Goal: Use online tool/utility: Utilize a website feature to perform a specific function

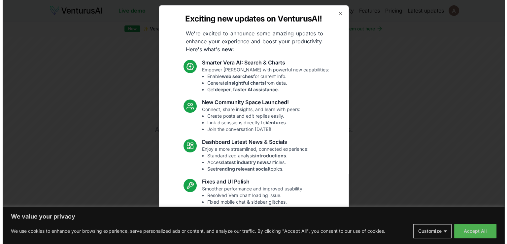
scroll to position [32, 0]
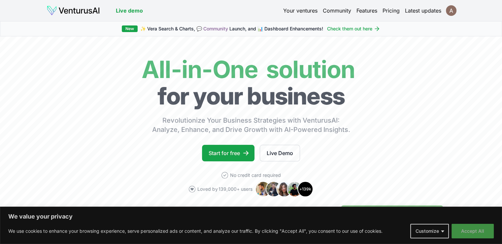
click at [477, 229] on button "Accept All" at bounding box center [473, 231] width 42 height 15
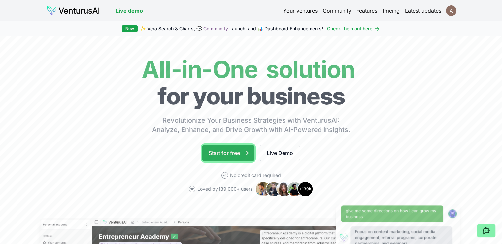
click at [216, 149] on link "Start for free" at bounding box center [228, 153] width 53 height 17
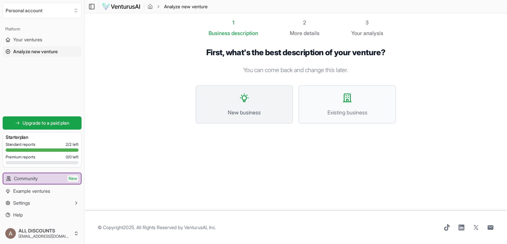
click at [256, 109] on span "New business" at bounding box center [244, 112] width 83 height 8
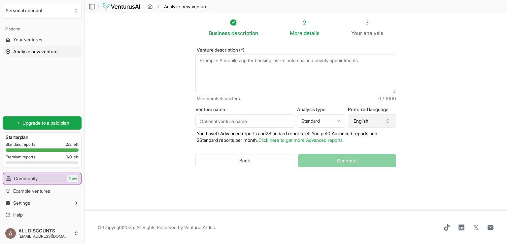
click at [385, 119] on button "English" at bounding box center [372, 120] width 48 height 13
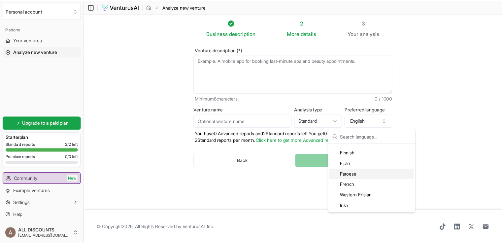
scroll to position [463, 0]
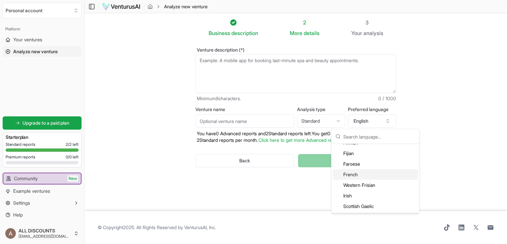
click at [366, 178] on div "French" at bounding box center [375, 174] width 85 height 11
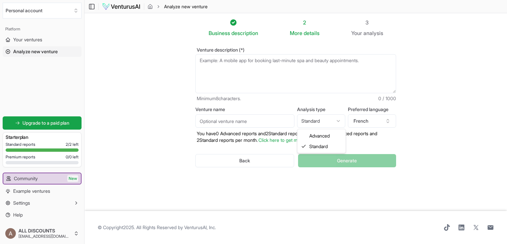
click at [333, 121] on html "We value your privacy We use cookies to enhance your browsing experience, serve…" at bounding box center [253, 122] width 507 height 244
click at [342, 174] on html "We value your privacy We use cookies to enhance your browsing experience, serve…" at bounding box center [253, 122] width 507 height 244
click at [259, 74] on textarea "Venture description (*)" at bounding box center [296, 73] width 201 height 39
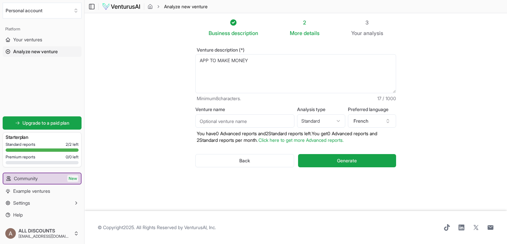
type textarea "APP TO MAKE MONEY"
click at [159, 85] on section "Business description 2 More details 3 Your analysis Venture description (*) APP…" at bounding box center [296, 112] width 423 height 198
click at [340, 157] on span "Generate" at bounding box center [347, 160] width 20 height 7
